Goal: Task Accomplishment & Management: Complete application form

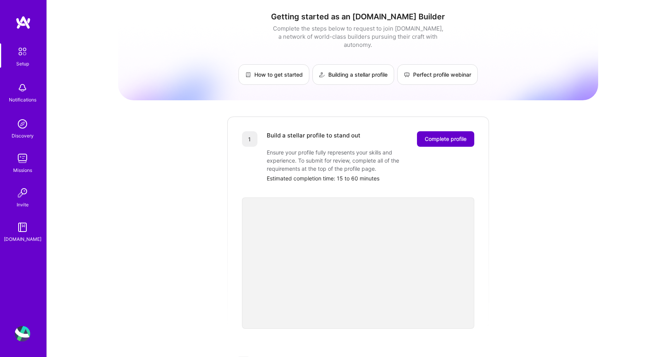
click at [434, 135] on button "Complete profile" at bounding box center [445, 138] width 57 height 15
click at [437, 137] on button "Complete profile" at bounding box center [445, 138] width 57 height 15
